Goal: Task Accomplishment & Management: Manage account settings

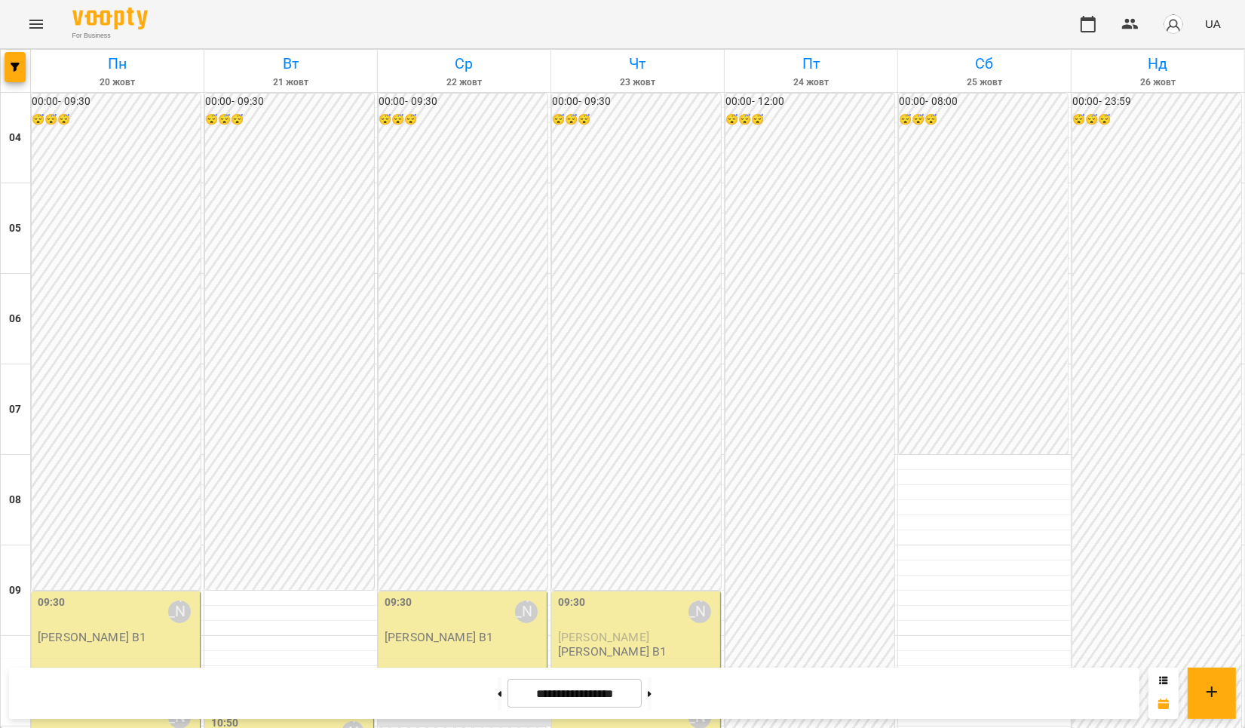
scroll to position [549, 0]
click at [498, 696] on button at bounding box center [500, 693] width 4 height 33
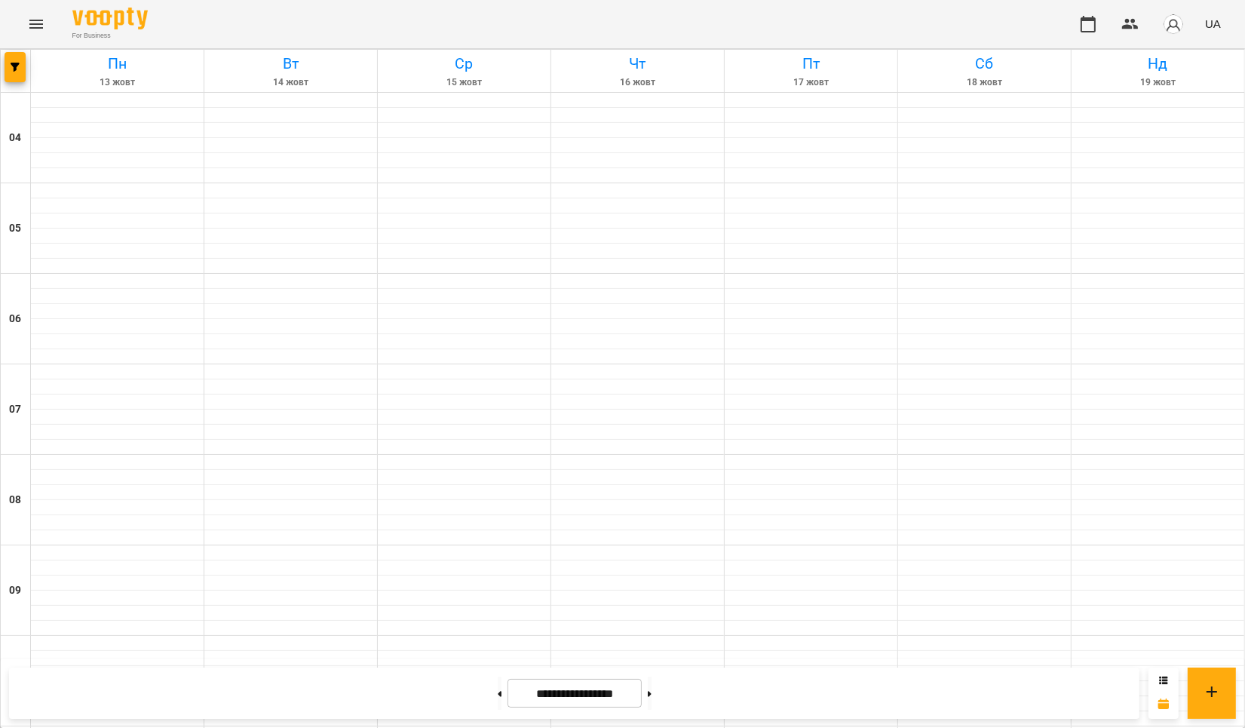
type input "**********"
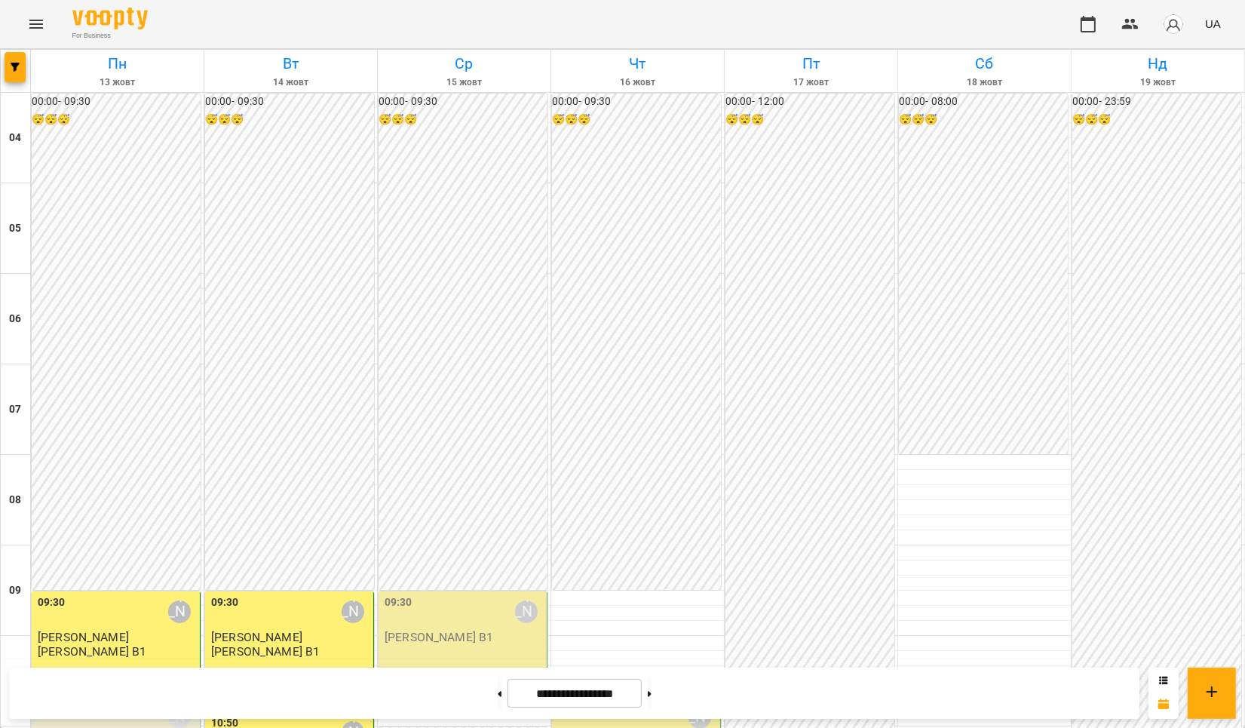
scroll to position [1052, 0]
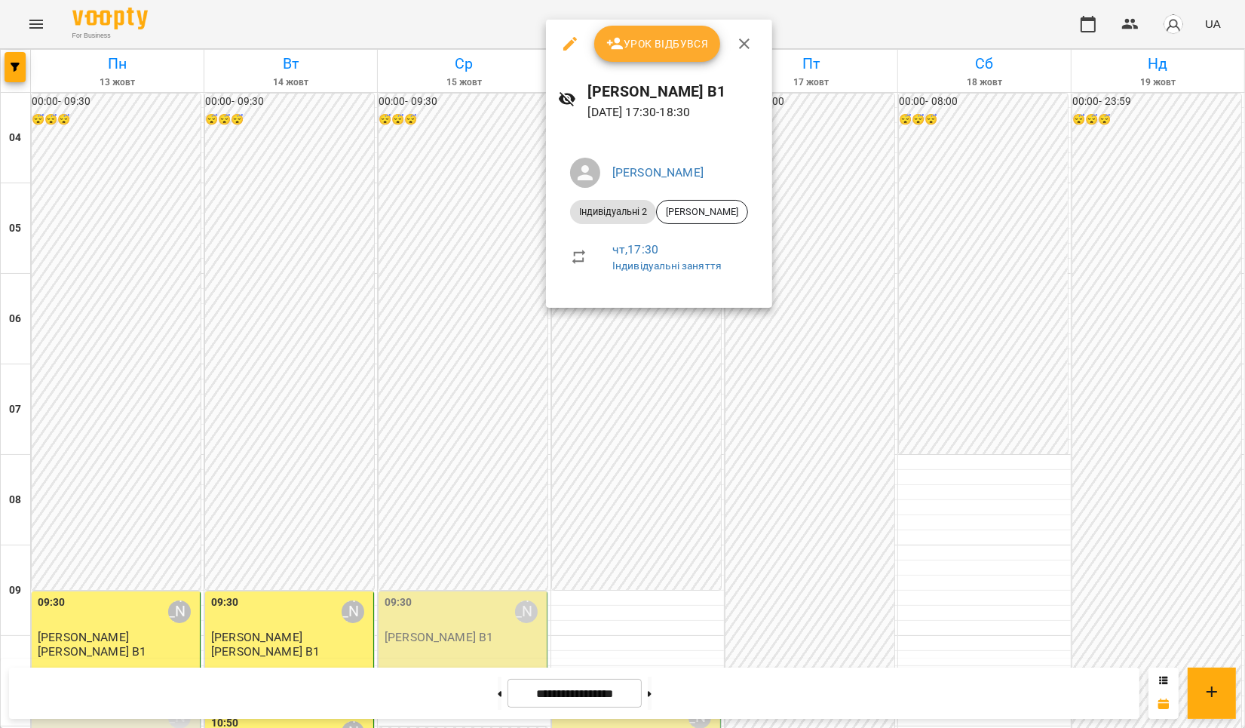
click at [661, 43] on span "Урок відбувся" at bounding box center [657, 44] width 103 height 18
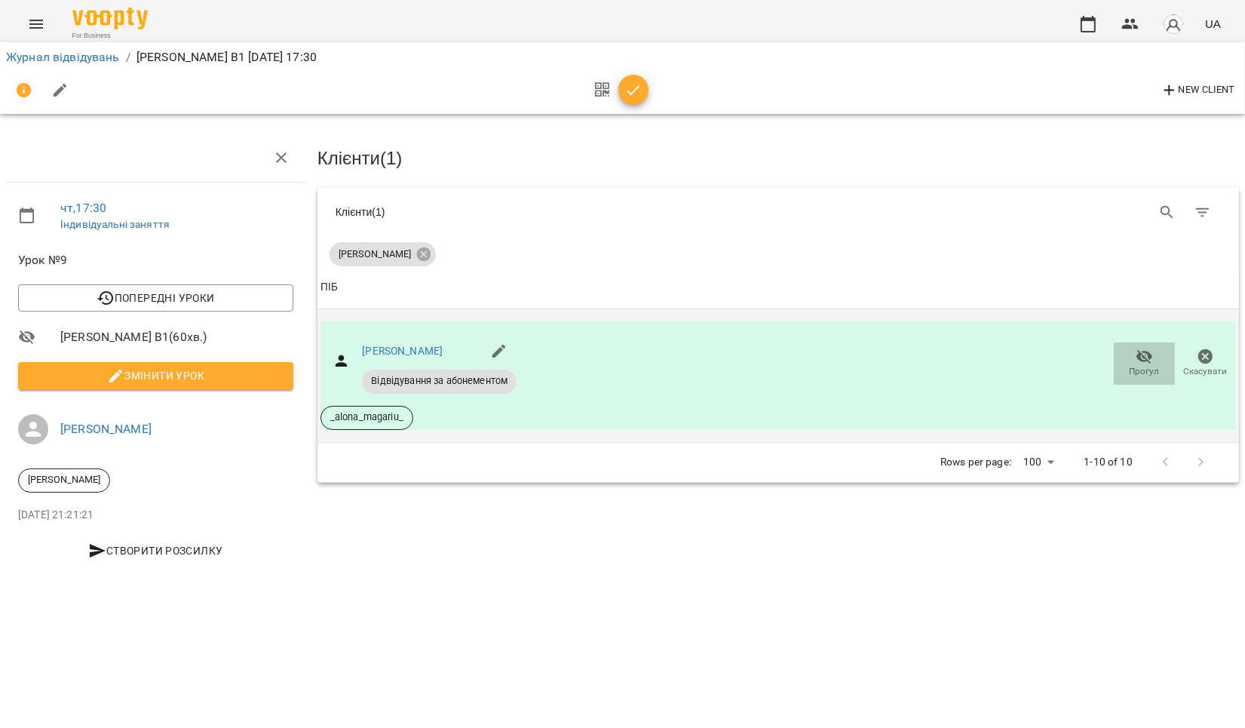
click at [1137, 358] on icon "button" at bounding box center [1145, 357] width 18 height 18
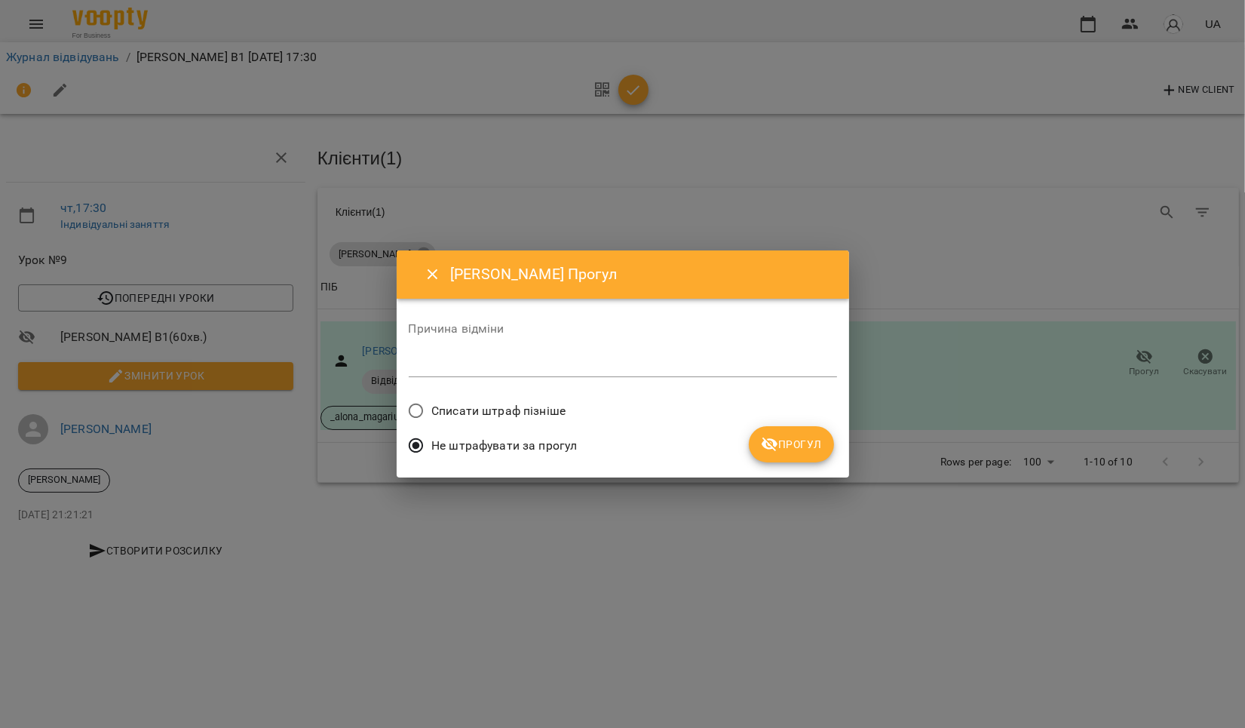
click at [448, 354] on div "*" at bounding box center [623, 365] width 428 height 24
type textarea "*"
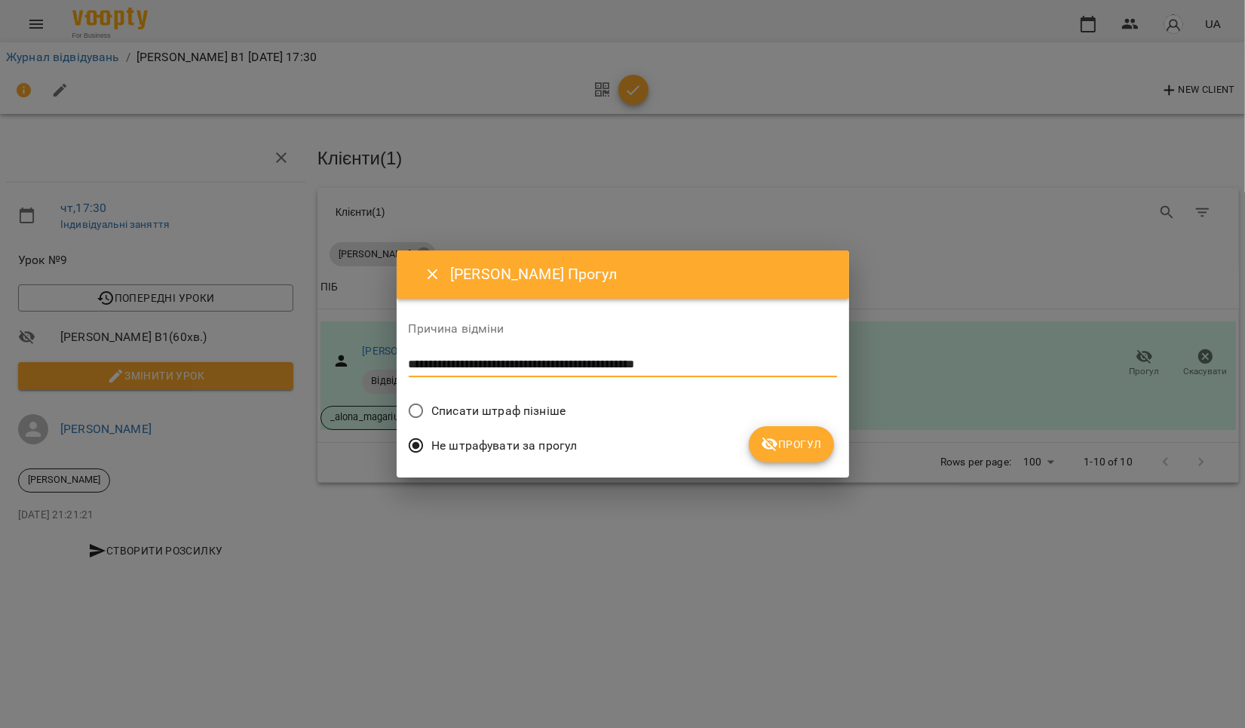
type textarea "**********"
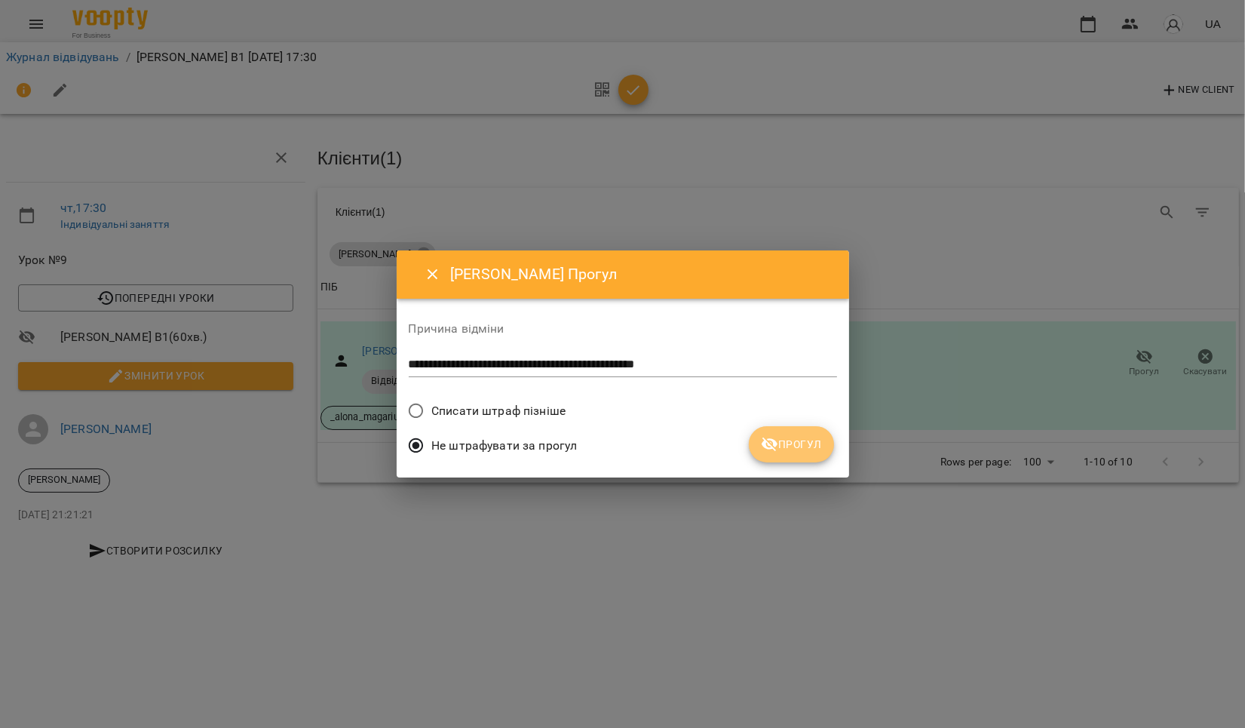
click at [789, 445] on span "Прогул" at bounding box center [791, 444] width 61 height 18
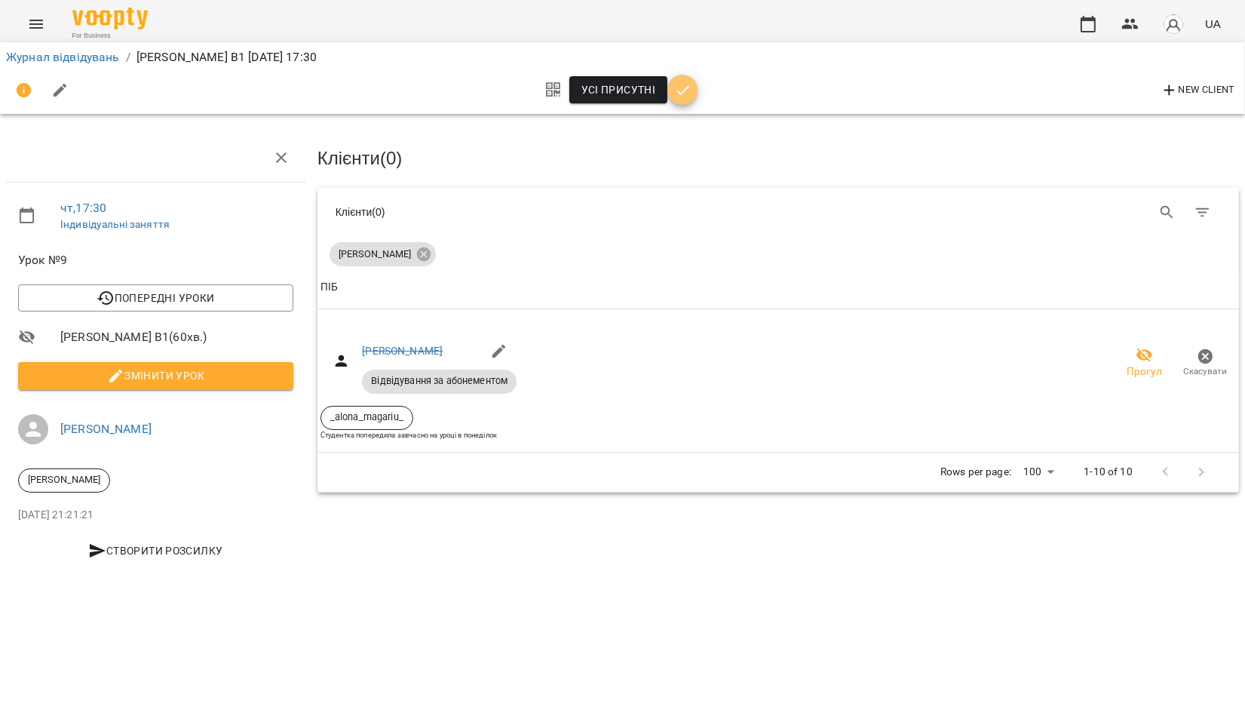
click at [683, 88] on icon "button" at bounding box center [683, 90] width 18 height 18
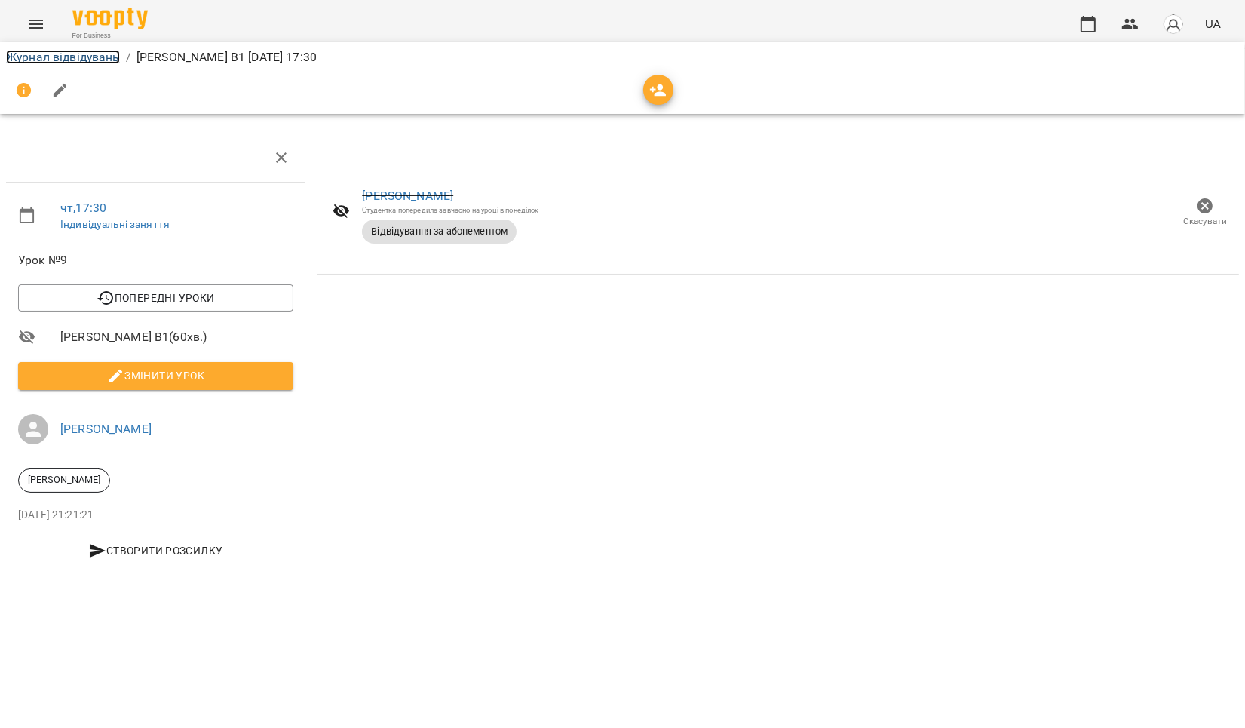
click at [55, 57] on link "Журнал відвідувань" at bounding box center [63, 57] width 114 height 14
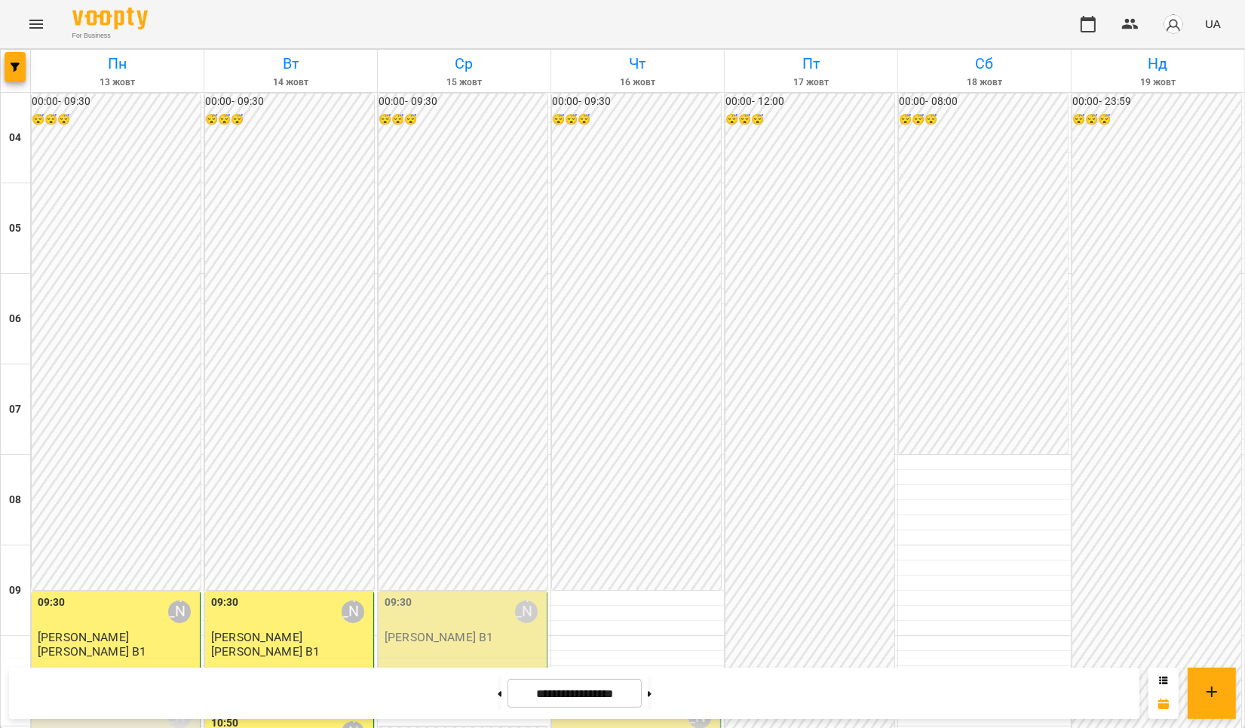
scroll to position [804, 0]
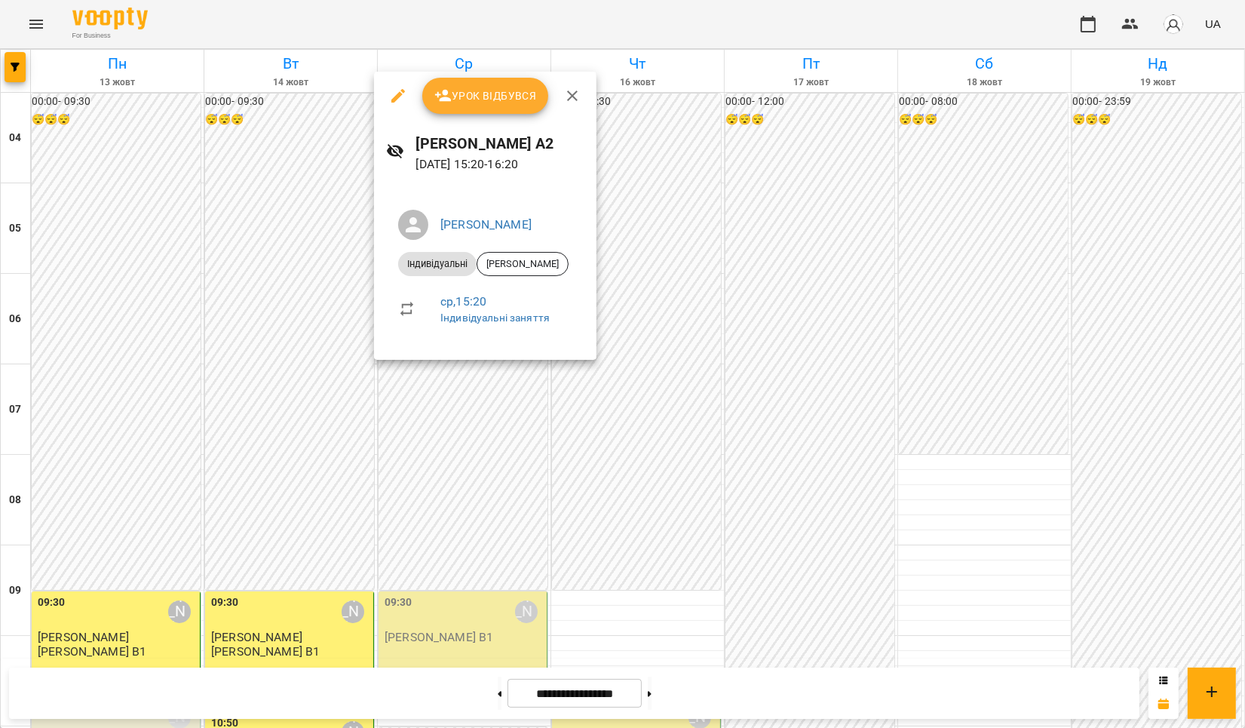
click at [452, 97] on span "Урок відбувся" at bounding box center [485, 96] width 103 height 18
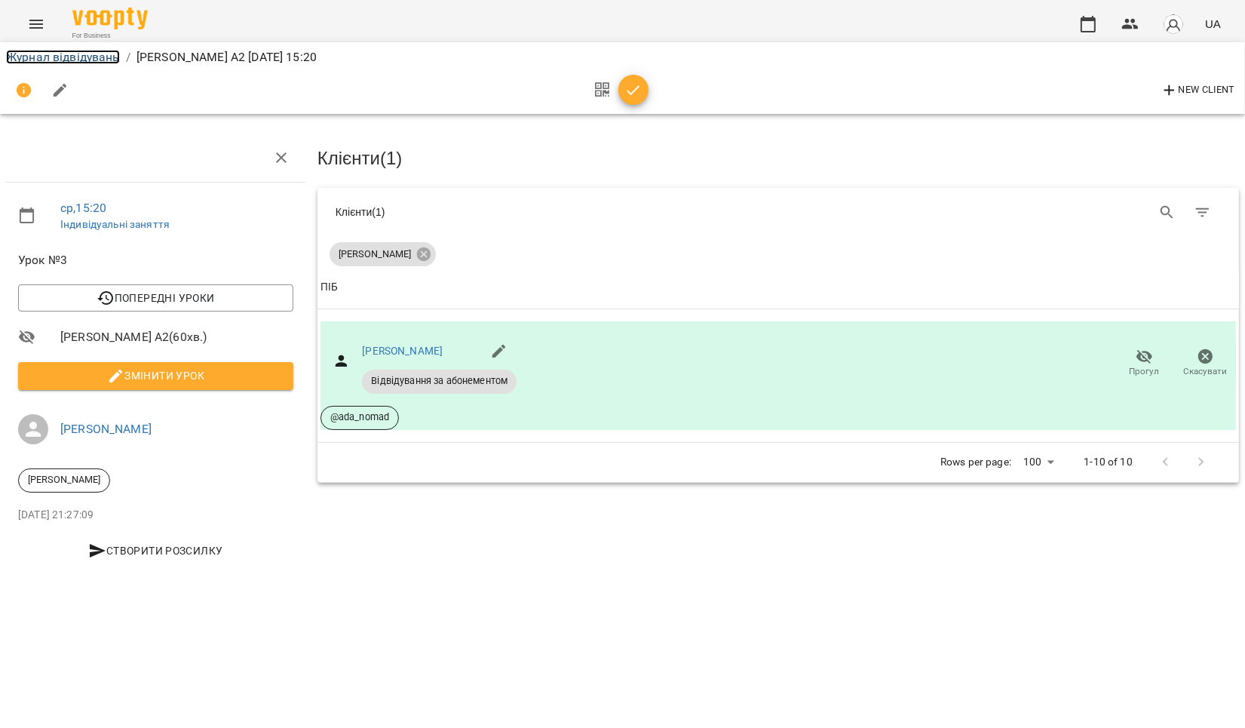
click at [41, 54] on link "Журнал відвідувань" at bounding box center [63, 57] width 114 height 14
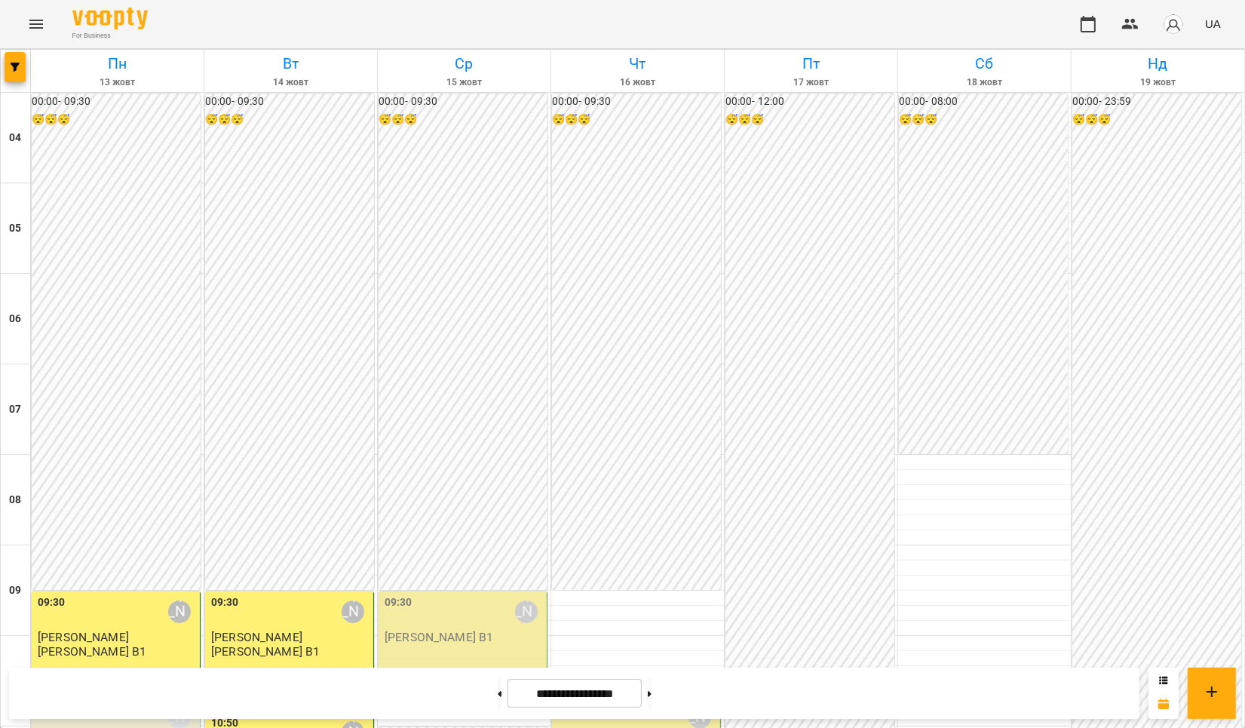
scroll to position [1152, 0]
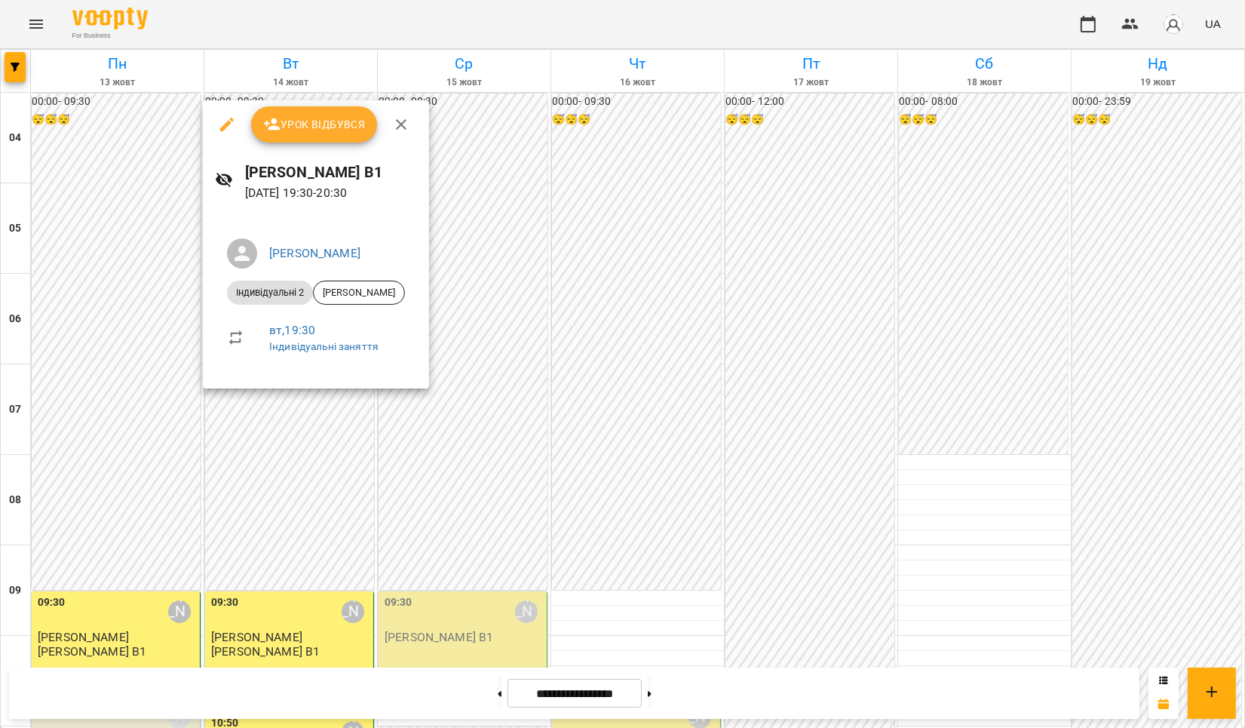
click at [302, 128] on span "Урок відбувся" at bounding box center [314, 124] width 103 height 18
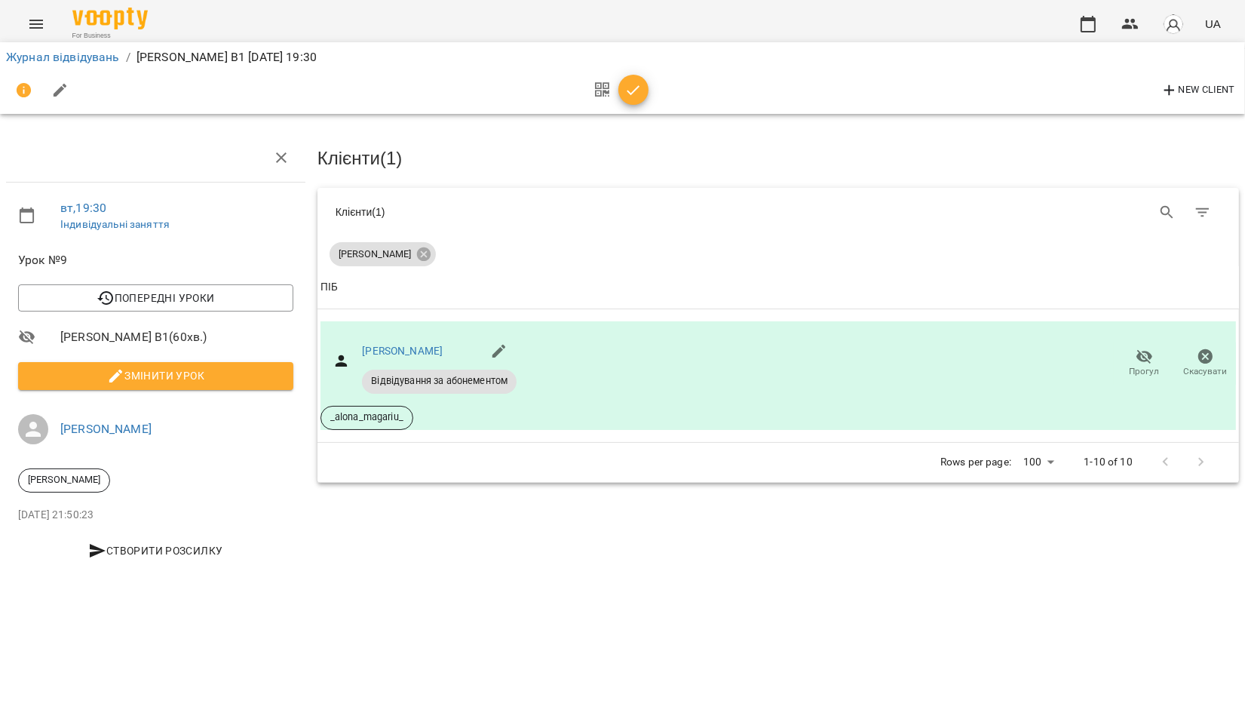
click at [626, 93] on icon "button" at bounding box center [633, 90] width 18 height 18
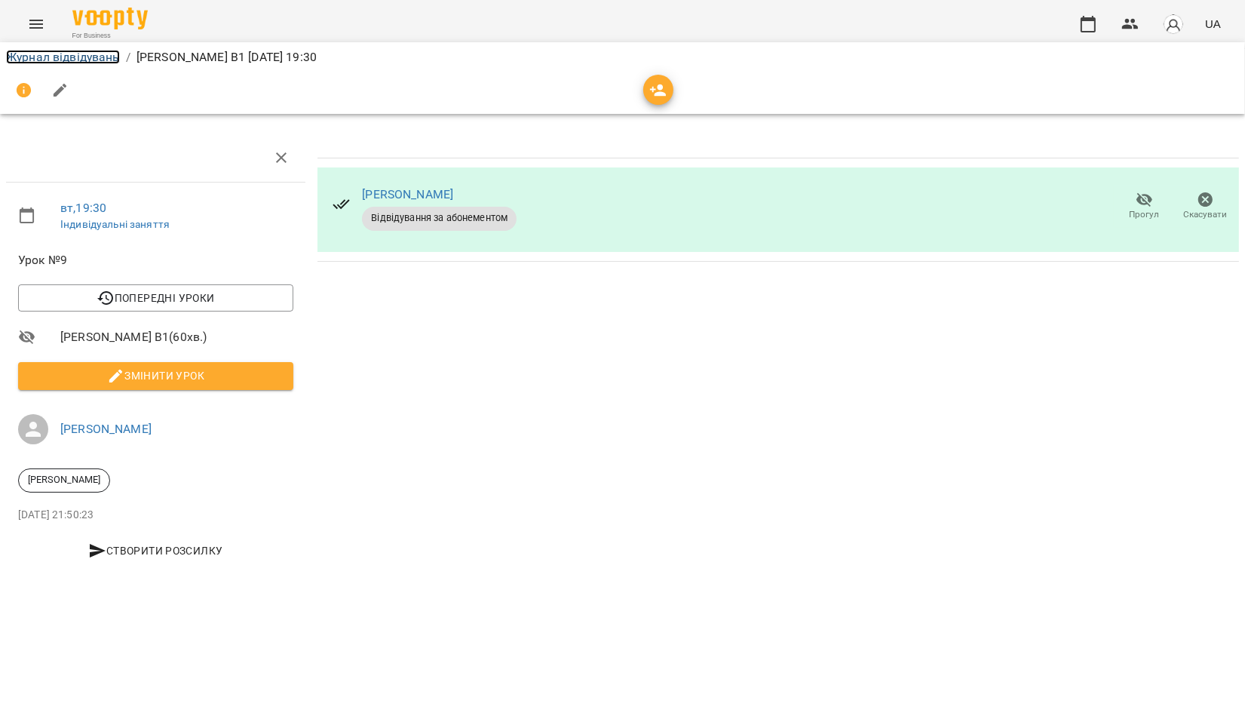
click at [80, 56] on link "Журнал відвідувань" at bounding box center [63, 57] width 114 height 14
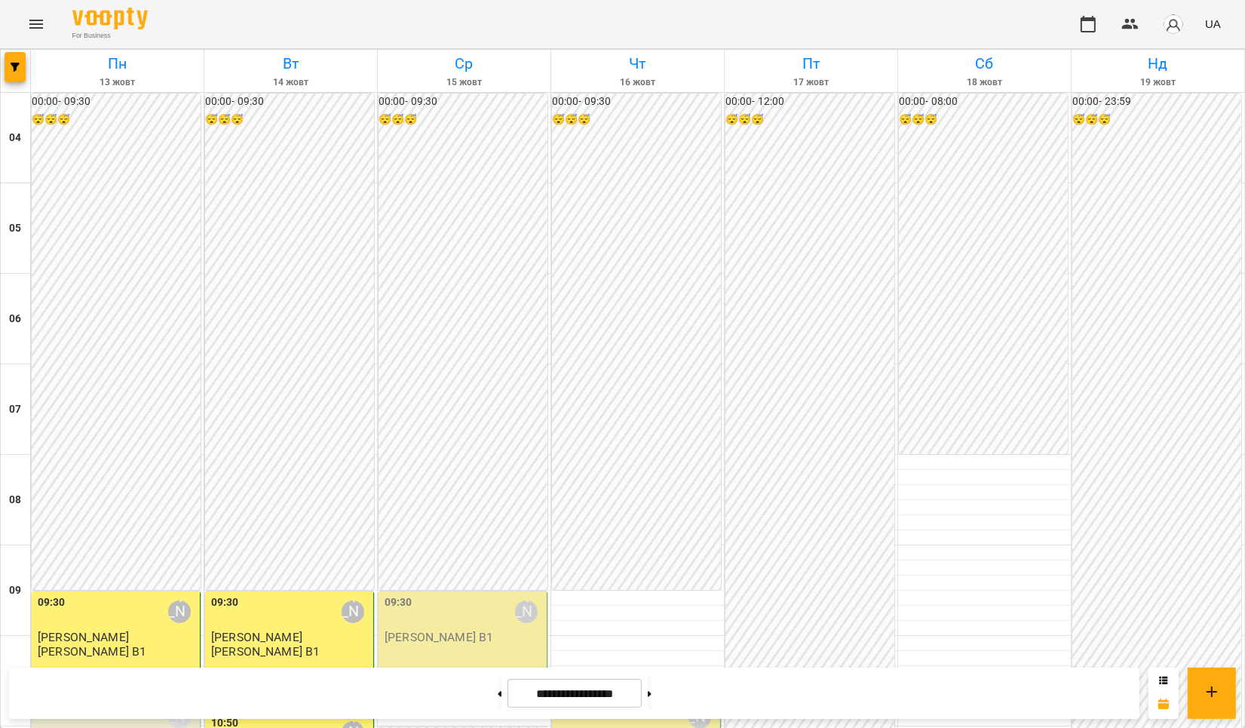
scroll to position [502, 0]
click at [652, 692] on button at bounding box center [650, 693] width 4 height 33
type input "**********"
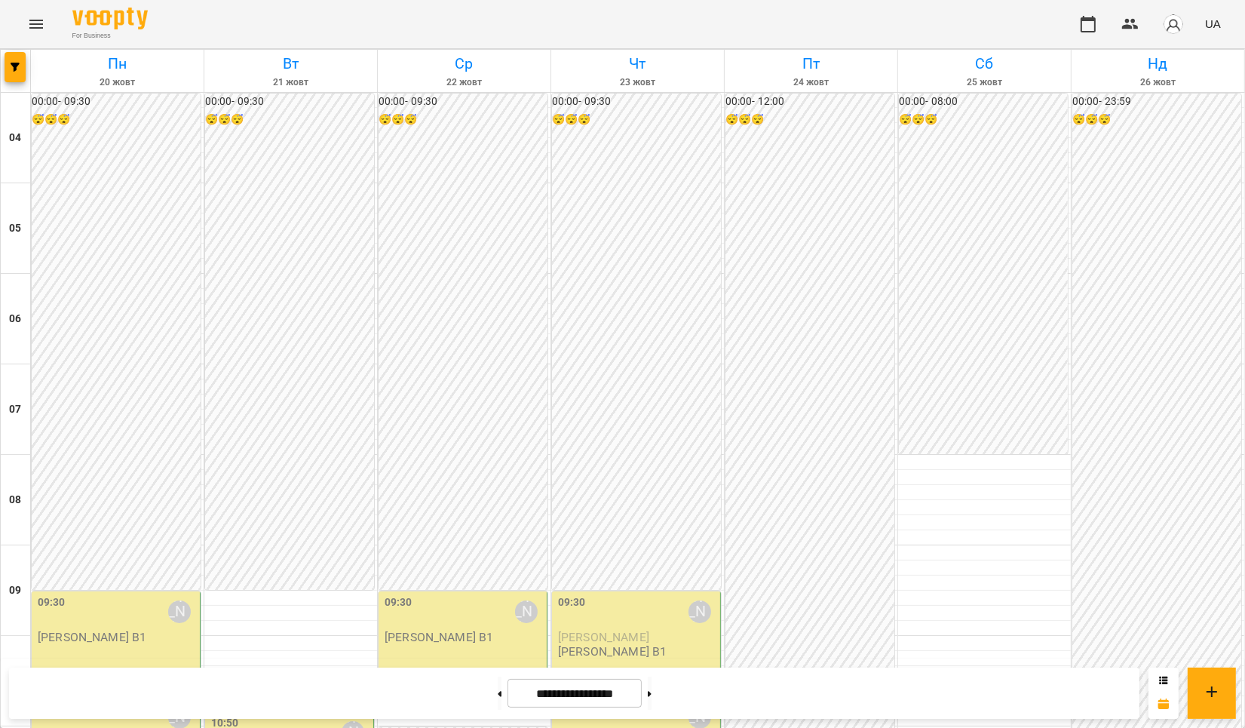
scroll to position [402, 0]
